Goal: Task Accomplishment & Management: Use online tool/utility

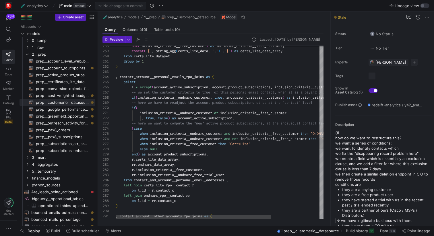
scroll to position [52, 0]
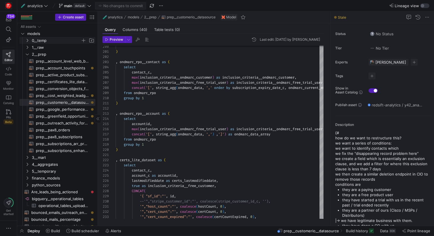
click at [41, 42] on span "0__temp" at bounding box center [56, 40] width 49 height 7
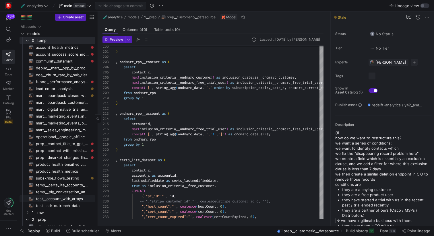
click at [66, 201] on span "test__account_with_arrays​​​​​​​​​​" at bounding box center [62, 199] width 53 height 7
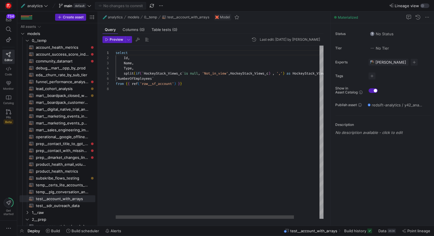
scroll to position [31, 68]
click at [188, 83] on div "select Id , Name , Type , split ( if ( ` HockeyStack_Views_c ` is null , 'Not_i…" at bounding box center [235, 132] width 238 height 173
click at [116, 53] on div "select Id , Name , Type , split ( if ( ` HockeyStack_Views_c ` is null , 'Not_i…" at bounding box center [235, 132] width 238 height 173
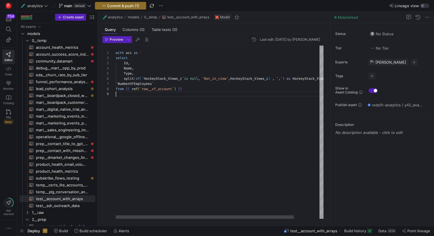
scroll to position [41, 2]
type textarea "with acc as ( select Id, Name, Type, split(if(`HockeyStack_Views_c` is null, 'N…"
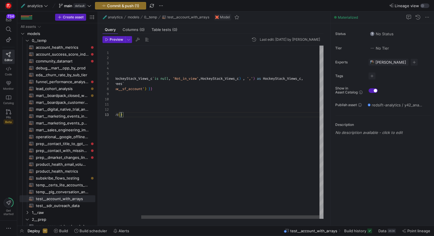
click at [287, 80] on div "with acc as ( Id , Name , Type , split ( if ( ` HockeyStack_Views_c ` is null ,…" at bounding box center [205, 132] width 238 height 173
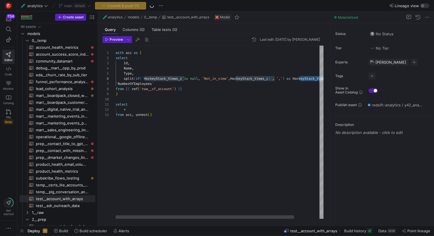
click at [151, 115] on div "with acc as ( Id , Name , Type , split ( if ( ` HockeyStack_Views_c ` is null ,…" at bounding box center [235, 132] width 238 height 173
click at [130, 110] on div "with acc as ( Id , Name , Type , split ( if ( ` HockeyStack_Views_c ` is null ,…" at bounding box center [235, 132] width 238 height 173
click at [199, 115] on div "with acc as ( Id , Name , Type , split ( if ( ` HockeyStack_Views_c ` is null ,…" at bounding box center [235, 132] width 238 height 173
click at [151, 110] on div "with acc as ( Id , Name , Type , split ( if ( ` HockeyStack_Views_c ` is null ,…" at bounding box center [235, 132] width 238 height 173
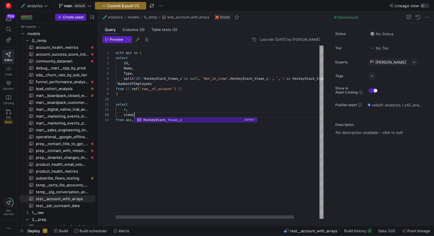
click at [126, 110] on div "with acc as ( Id , Name , Type , split ( if ( ` HockeyStack_Views_c ` is null ,…" at bounding box center [235, 132] width 238 height 173
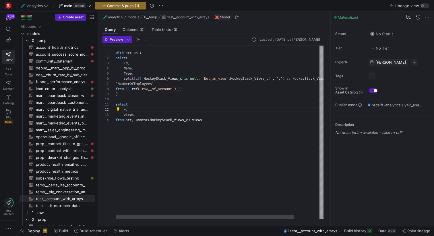
click at [305, 79] on div "with acc as ( Id , Name , Type , split ( if ( ` HockeyStack_Views_c ` is null ,…" at bounding box center [235, 132] width 238 height 173
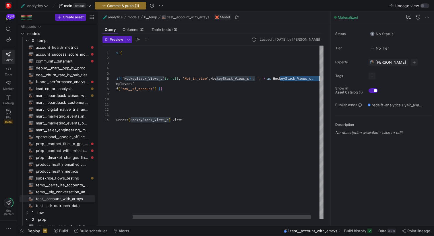
scroll to position [26, 223]
click at [305, 79] on div "with acc as ( Id , Name , Type , split ( if ( ` HockeyStack_Views_c ` is null ,…" at bounding box center [215, 132] width 238 height 173
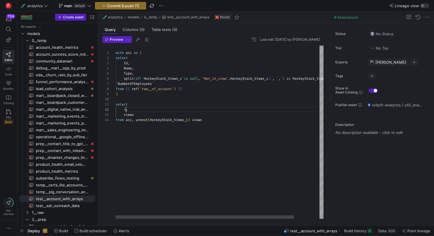
click at [126, 111] on div "with acc as ( Id , Name , Type , split ( if ( ` HockeyStack_Views_c ` is null ,…" at bounding box center [235, 132] width 238 height 173
click at [201, 130] on div "with acc as ( Id , Name , Type , split ( if ( ` HockeyStack_Views_c ` is null ,…" at bounding box center [235, 132] width 238 height 173
click at [223, 117] on div "with acc as ( Id , Name , Type , split ( if ( ` HockeyStack_Views_c ` is null ,…" at bounding box center [235, 132] width 238 height 173
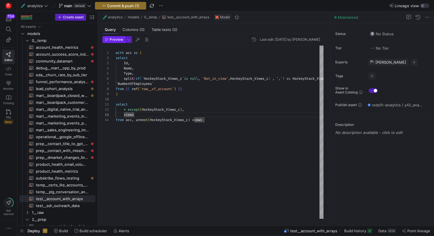
click at [110, 41] on span "Preview" at bounding box center [117, 40] width 14 height 4
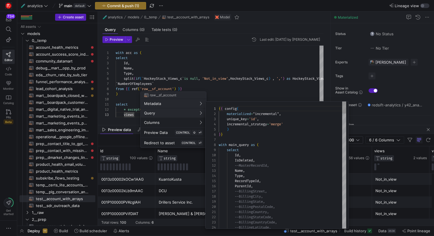
scroll to position [52, 0]
click at [142, 73] on div at bounding box center [217, 118] width 434 height 236
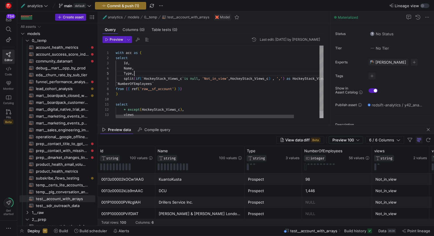
click at [142, 73] on div "with acc as ( Id , Name , Type , split ( if ( ` HockeyStack_Views_c ` is null ,…" at bounding box center [235, 86] width 238 height 80
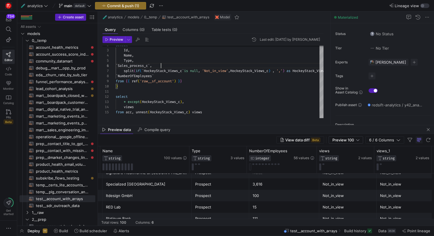
scroll to position [0, 0]
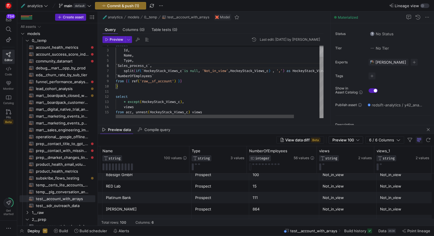
click at [128, 107] on div "Id , Name , Type , split ( if ( ` HockeyStack_Views_c ` is null , 'Not_in_view'…" at bounding box center [235, 76] width 238 height 86
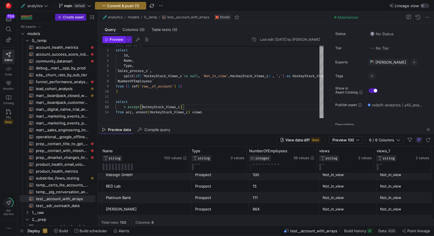
type textarea "select * except(HockeyStack_Views_c) from acc, unnest(HockeyStack_Views_c) views"
click at [115, 39] on span "Preview" at bounding box center [117, 40] width 14 height 4
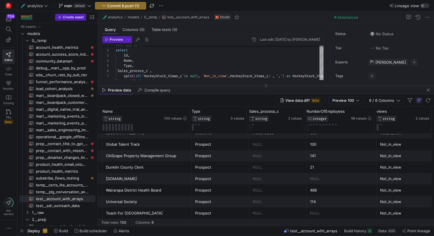
drag, startPoint x: 293, startPoint y: 125, endPoint x: 297, endPoint y: 85, distance: 39.9
click at [297, 86] on div at bounding box center [266, 86] width 336 height 0
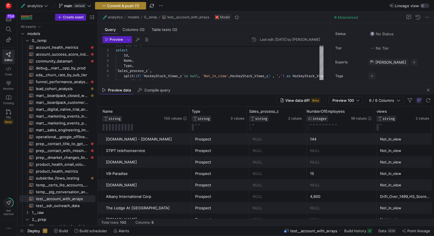
click at [125, 6] on span "Commit & push (1)" at bounding box center [123, 5] width 32 height 5
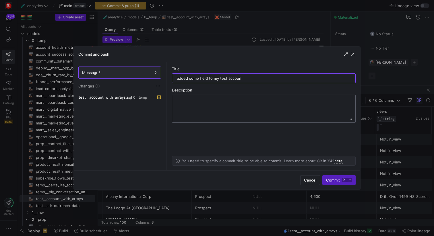
type input "added some field to my test account"
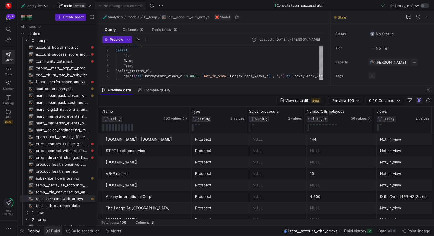
click at [49, 232] on icon at bounding box center [48, 231] width 4 height 4
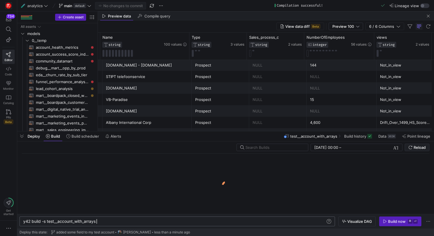
click at [138, 223] on div "y42 build -s test__account_with_arrays" at bounding box center [174, 221] width 302 height 5
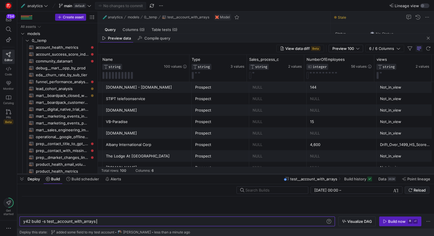
drag, startPoint x: 141, startPoint y: 132, endPoint x: 138, endPoint y: 174, distance: 42.9
click at [138, 174] on div at bounding box center [225, 174] width 417 height 2
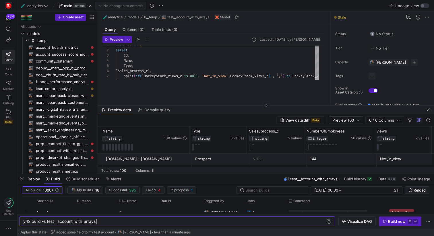
drag, startPoint x: 231, startPoint y: 33, endPoint x: 227, endPoint y: 109, distance: 76.3
click at [227, 106] on div at bounding box center [266, 105] width 336 height 0
